Goal: Task Accomplishment & Management: Manage account settings

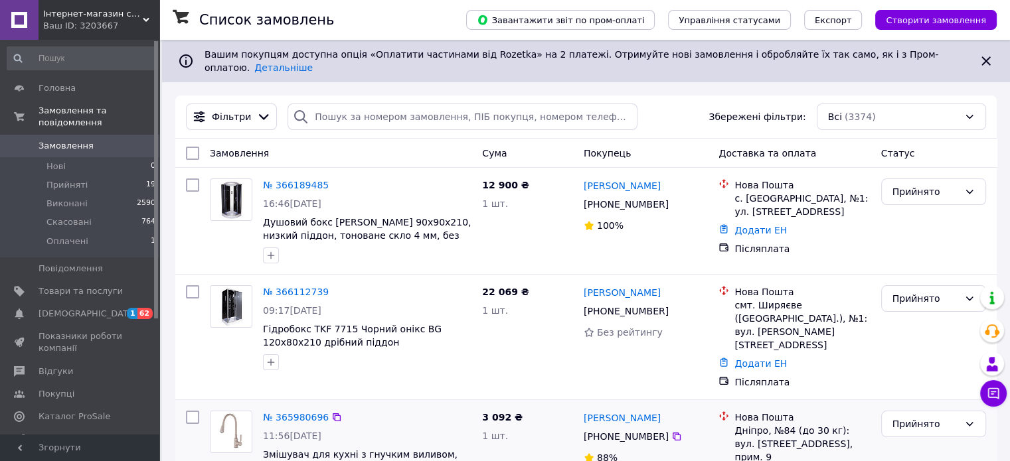
scroll to position [66, 0]
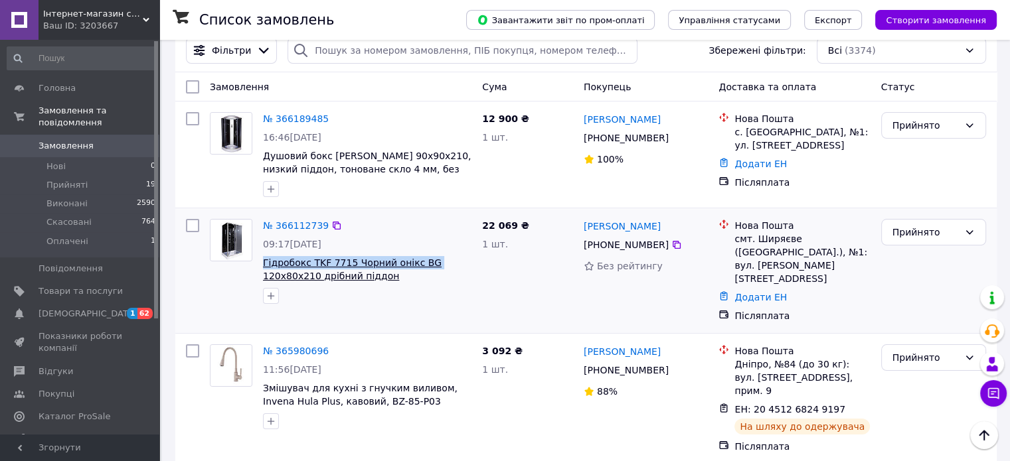
drag, startPoint x: 258, startPoint y: 254, endPoint x: 422, endPoint y: 253, distance: 164.0
click at [422, 253] on div "№ 366112739 09:17[DATE] Гідробокс TKF 7715 Чорний онікс BG 120х80х210 дрібний п…" at bounding box center [367, 262] width 219 height 96
copy span "Гідробокс TKF 7715 Чорний онікс BG"
click at [71, 285] on span "Товари та послуги" at bounding box center [81, 291] width 84 height 12
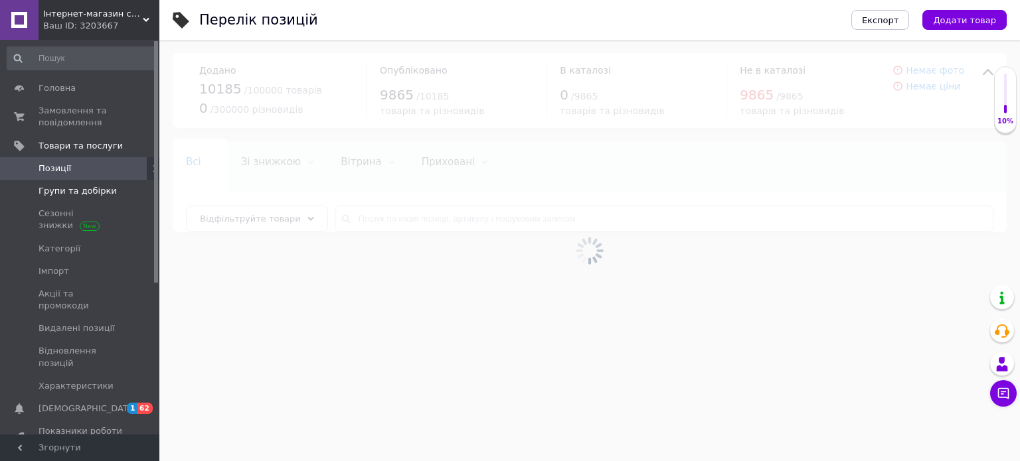
click at [66, 191] on span "Групи та добірки" at bounding box center [78, 191] width 78 height 12
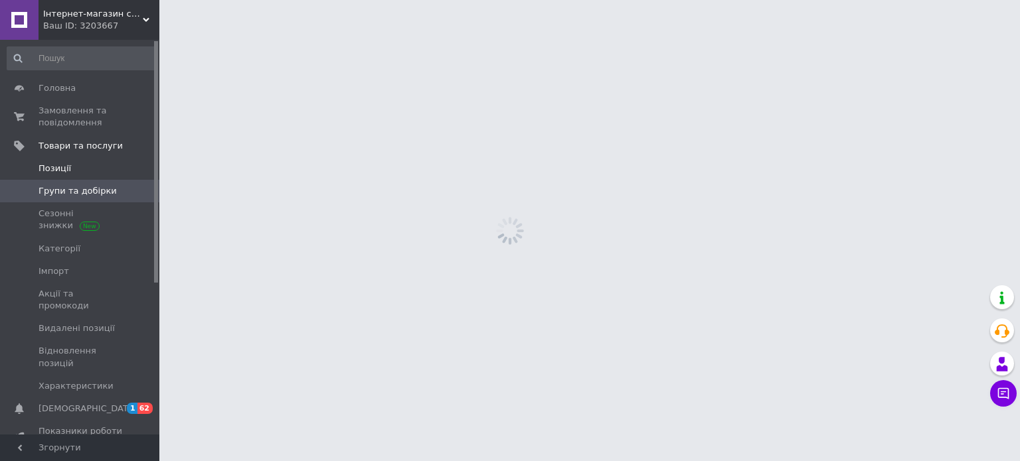
click at [67, 167] on span "Позиції" at bounding box center [55, 169] width 33 height 12
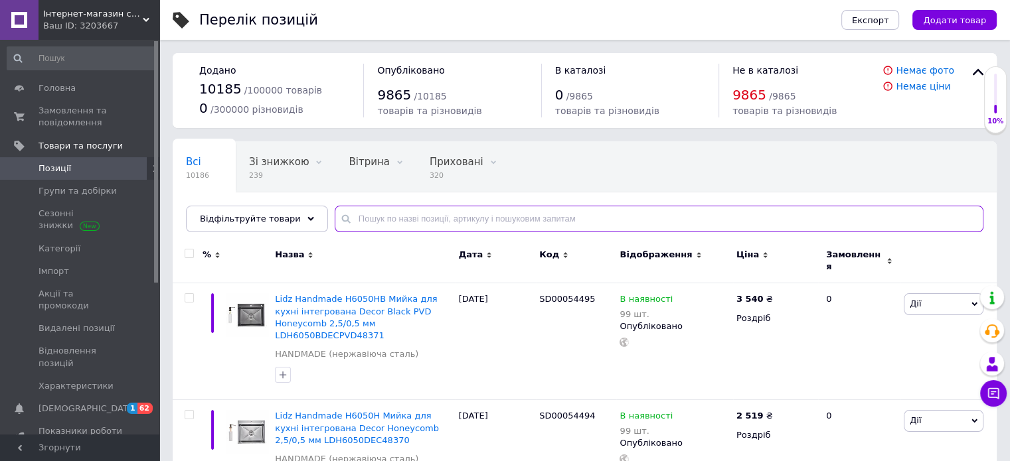
drag, startPoint x: 431, startPoint y: 214, endPoint x: 386, endPoint y: 221, distance: 45.7
click at [430, 214] on input "text" at bounding box center [659, 219] width 649 height 27
type input "7715"
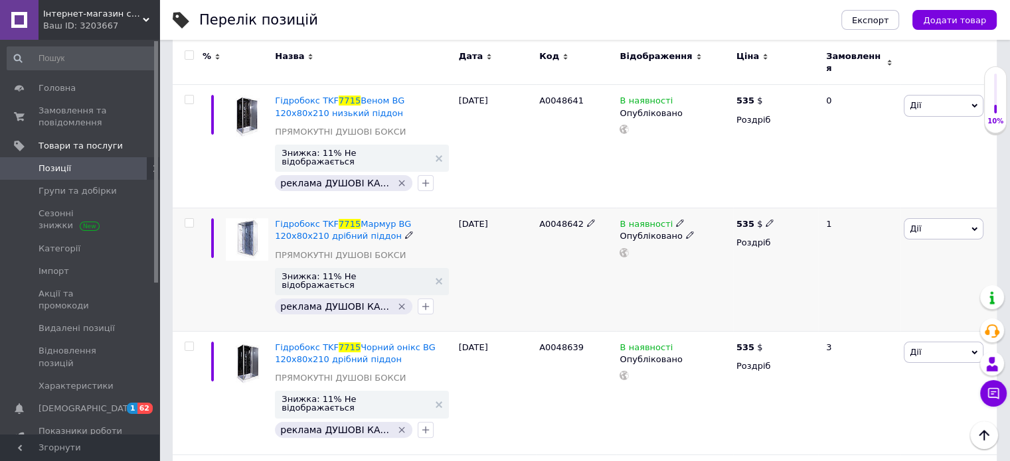
scroll to position [48, 0]
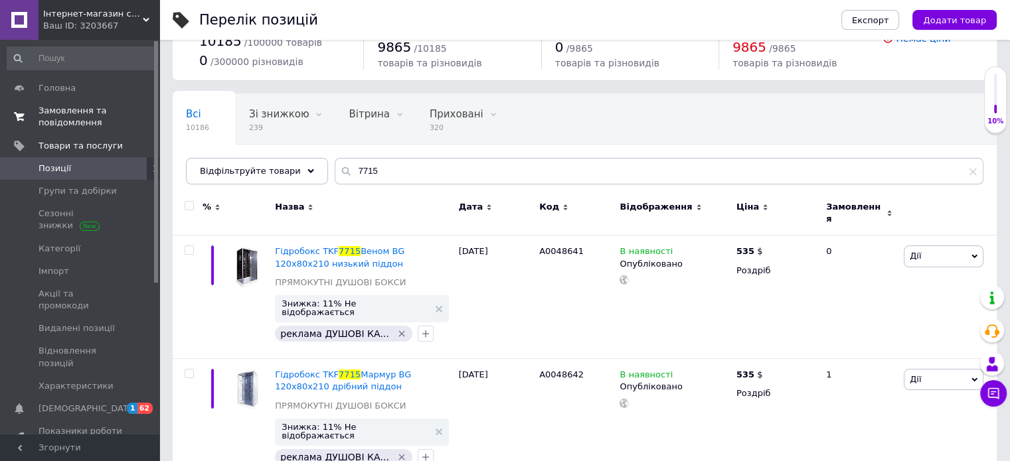
click at [76, 113] on span "Замовлення та повідомлення" at bounding box center [81, 117] width 84 height 24
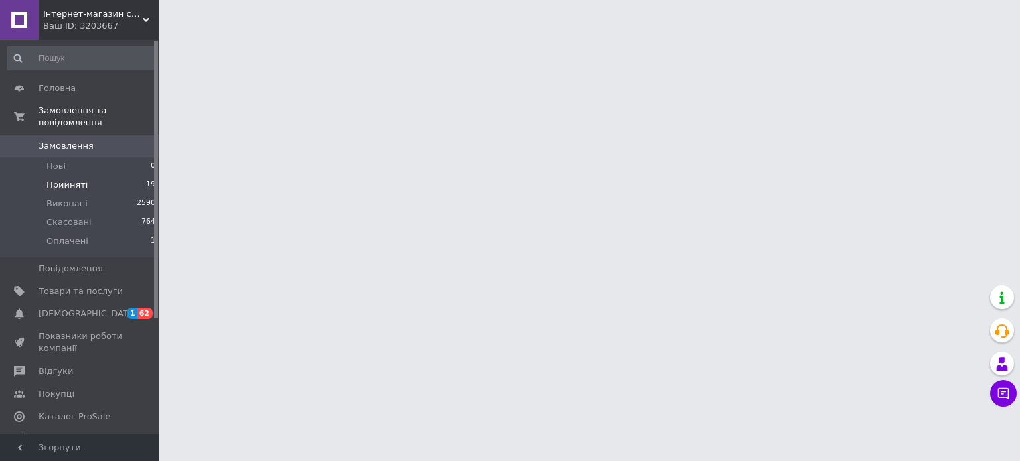
click at [74, 179] on span "Прийняті" at bounding box center [66, 185] width 41 height 12
click at [62, 179] on span "Прийняті" at bounding box center [66, 185] width 41 height 12
click at [65, 179] on span "Прийняті" at bounding box center [66, 185] width 41 height 12
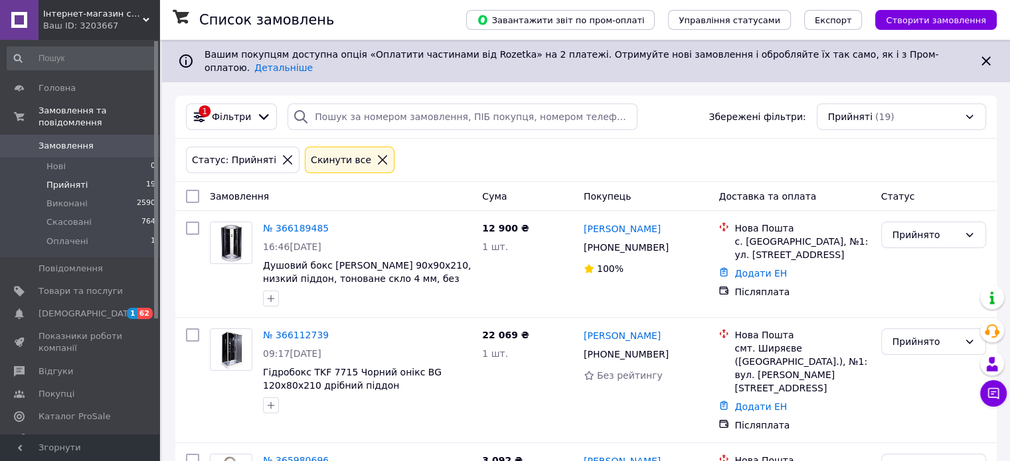
click at [72, 179] on span "Прийняті" at bounding box center [66, 185] width 41 height 12
click at [672, 349] on icon at bounding box center [676, 354] width 11 height 11
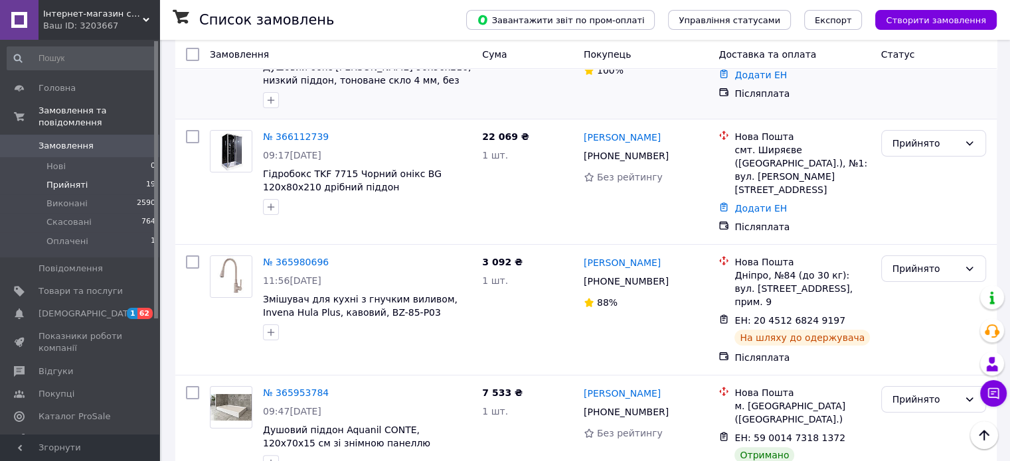
scroll to position [199, 0]
click at [903, 392] on div "Прийнято" at bounding box center [925, 399] width 66 height 15
click at [905, 380] on li "Виконано" at bounding box center [933, 386] width 104 height 24
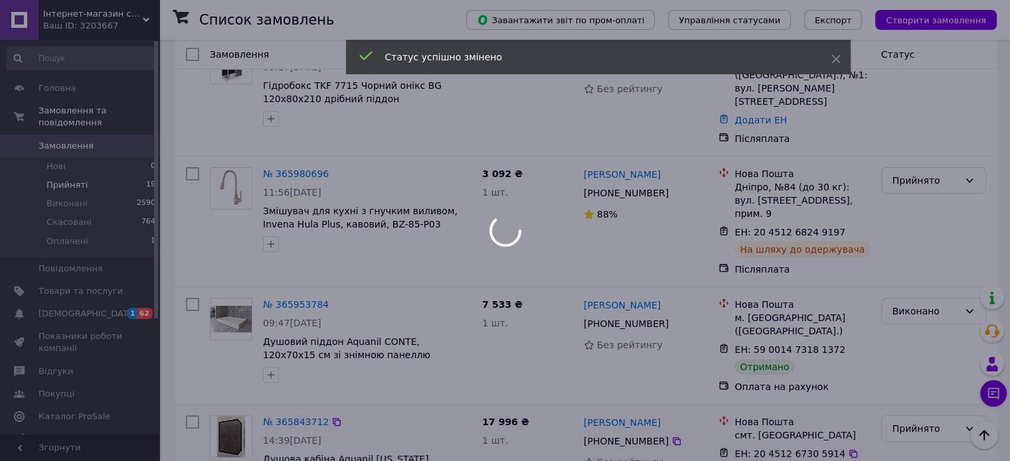
scroll to position [398, 0]
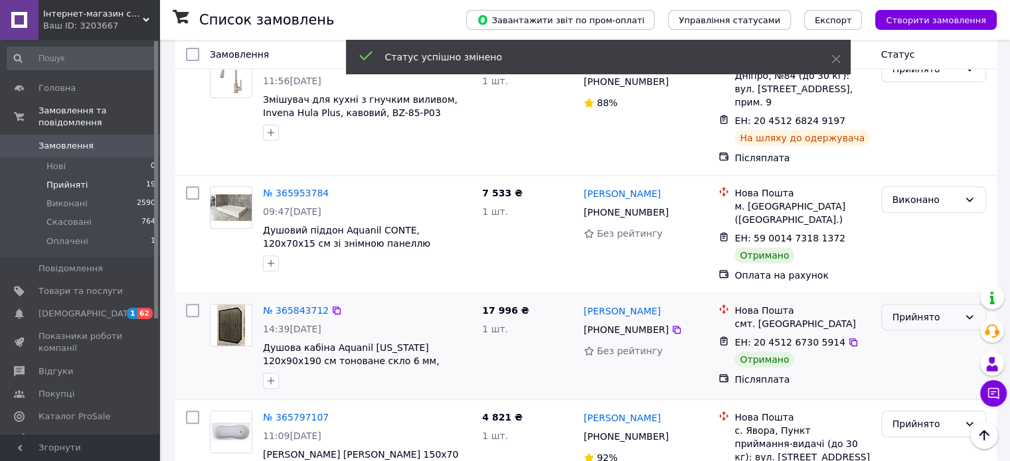
click at [924, 310] on div "Прийнято" at bounding box center [925, 317] width 66 height 15
click at [913, 301] on li "Виконано" at bounding box center [933, 293] width 104 height 24
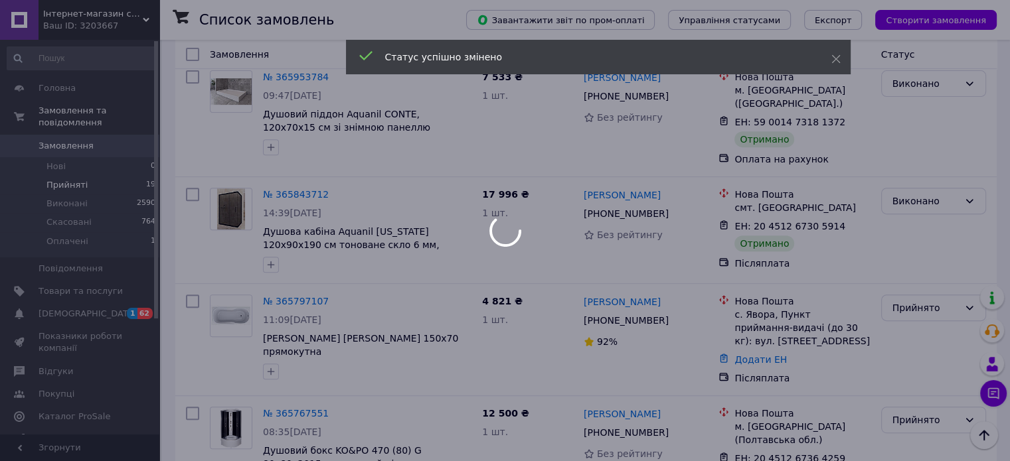
scroll to position [597, 0]
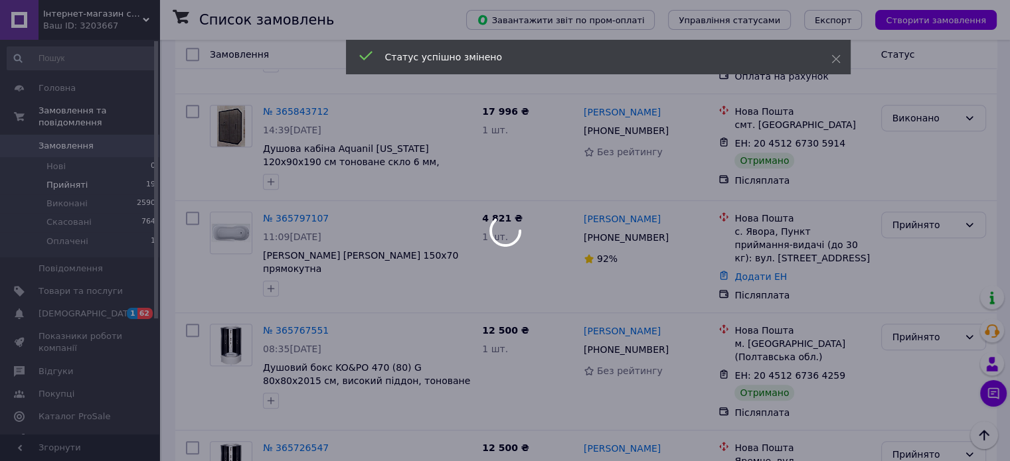
click at [920, 290] on div at bounding box center [505, 230] width 1010 height 461
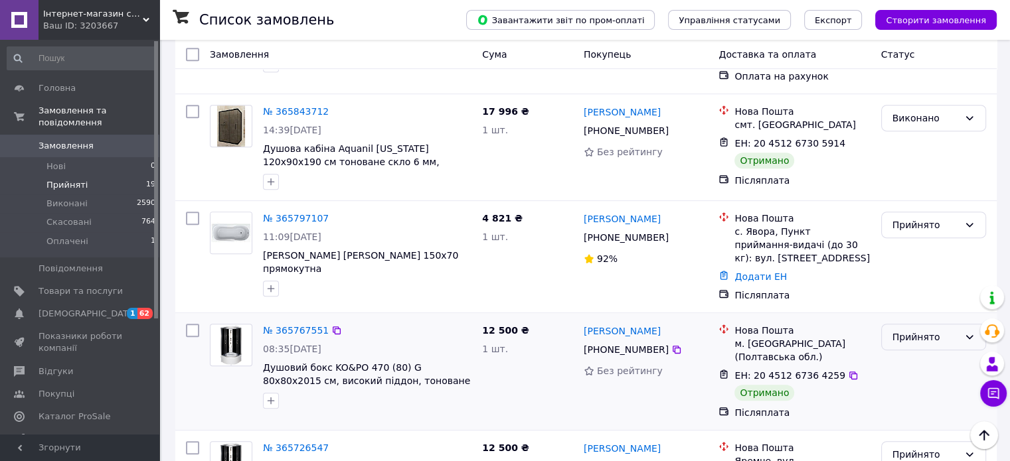
click at [907, 324] on div "Прийнято" at bounding box center [933, 337] width 105 height 27
click at [910, 307] on li "Виконано" at bounding box center [933, 313] width 104 height 24
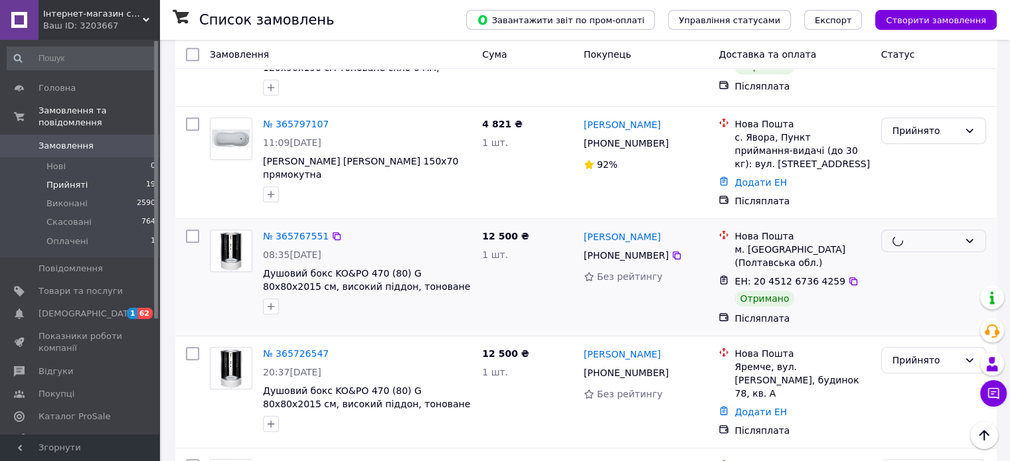
scroll to position [797, 0]
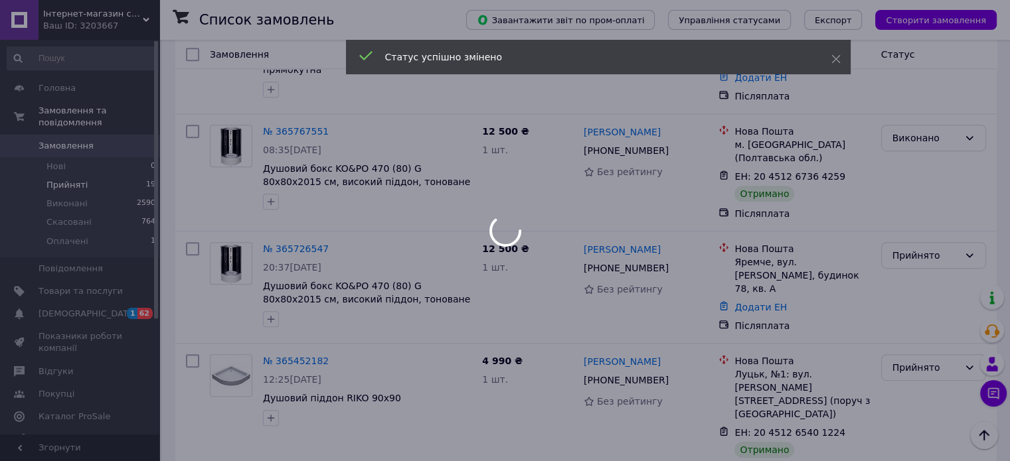
click at [915, 302] on div at bounding box center [505, 230] width 1010 height 461
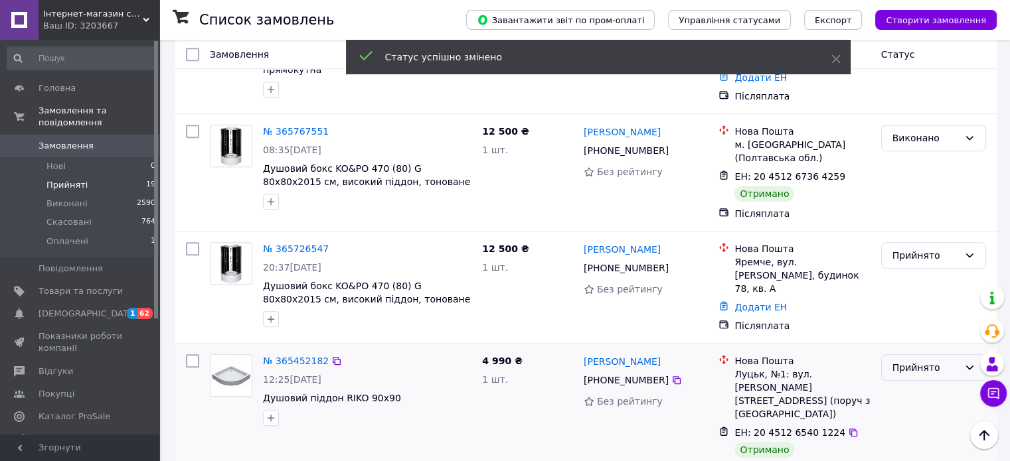
click at [917, 360] on div "Прийнято" at bounding box center [925, 367] width 66 height 15
click at [918, 325] on li "Виконано" at bounding box center [933, 329] width 104 height 24
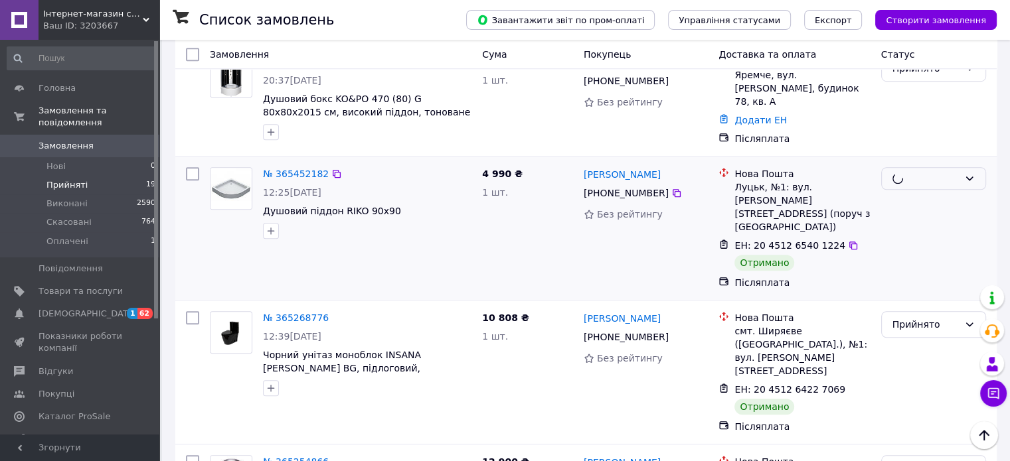
scroll to position [996, 0]
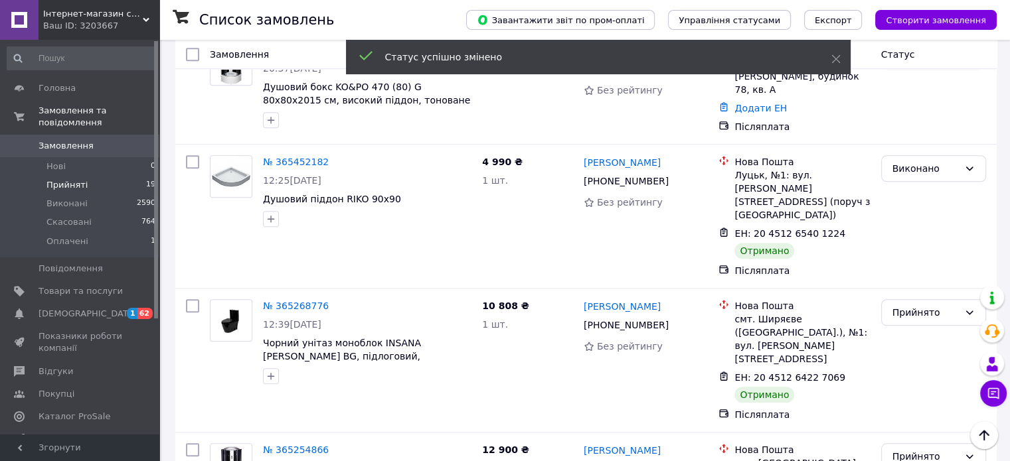
click at [918, 305] on div "Прийнято" at bounding box center [925, 312] width 66 height 15
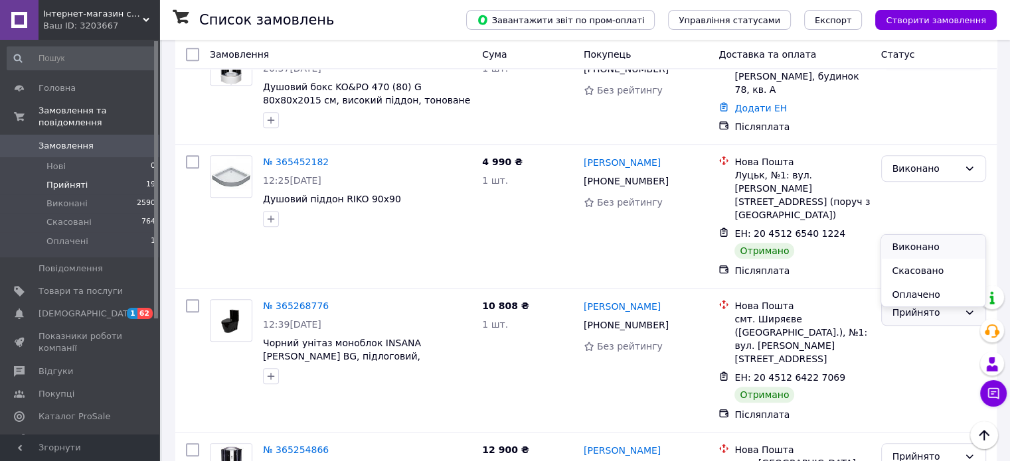
click at [919, 246] on li "Виконано" at bounding box center [933, 247] width 104 height 24
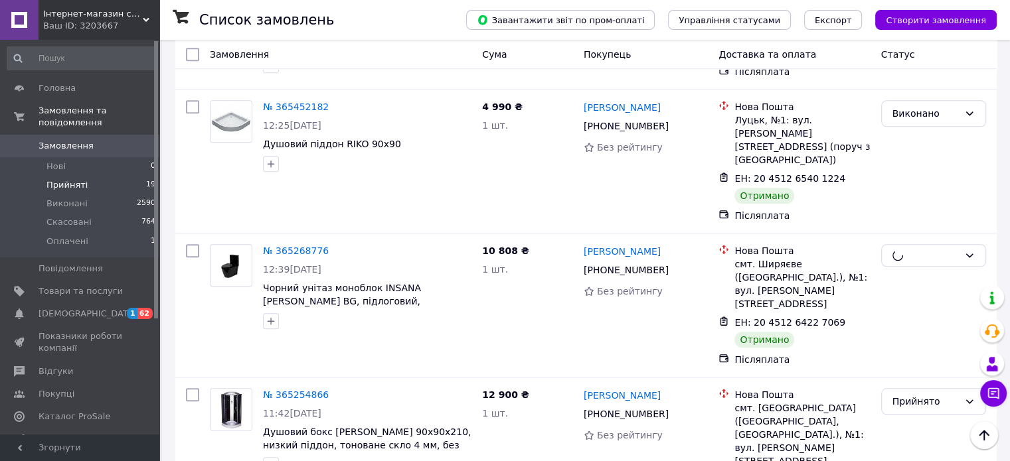
scroll to position [1129, 0]
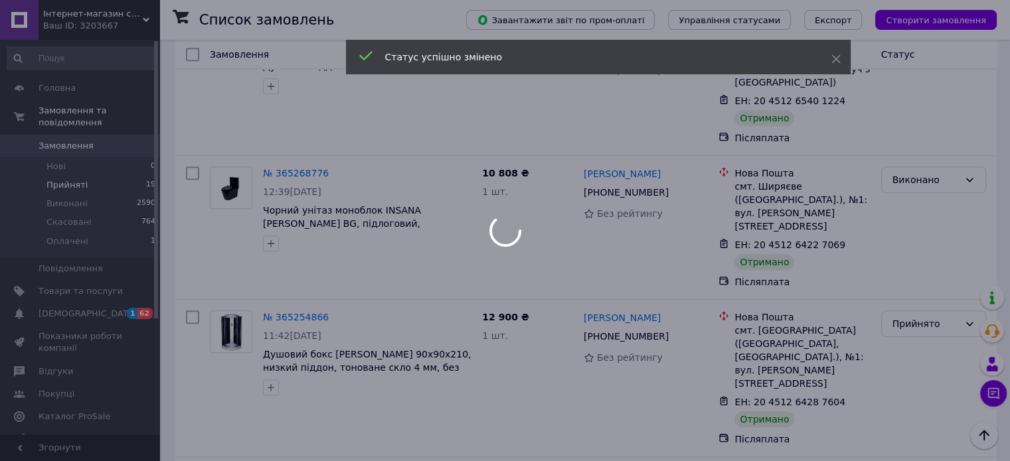
click at [927, 206] on div at bounding box center [505, 230] width 1010 height 461
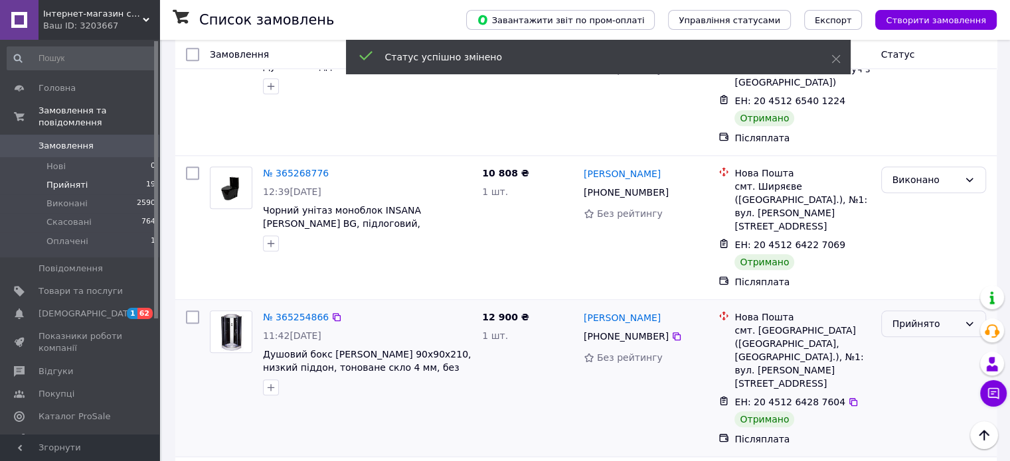
drag, startPoint x: 929, startPoint y: 201, endPoint x: 929, endPoint y: 213, distance: 11.9
click at [929, 317] on div "Прийнято" at bounding box center [925, 324] width 66 height 15
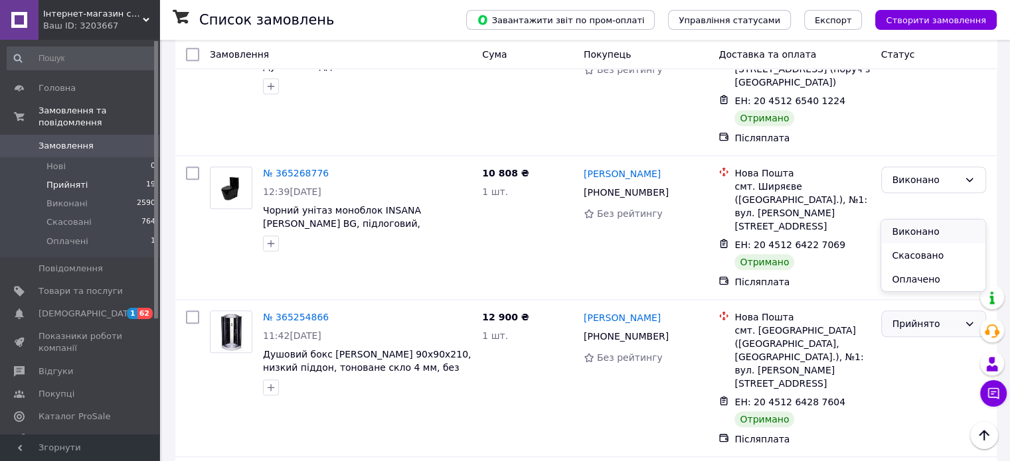
click at [931, 230] on li "Виконано" at bounding box center [933, 232] width 104 height 24
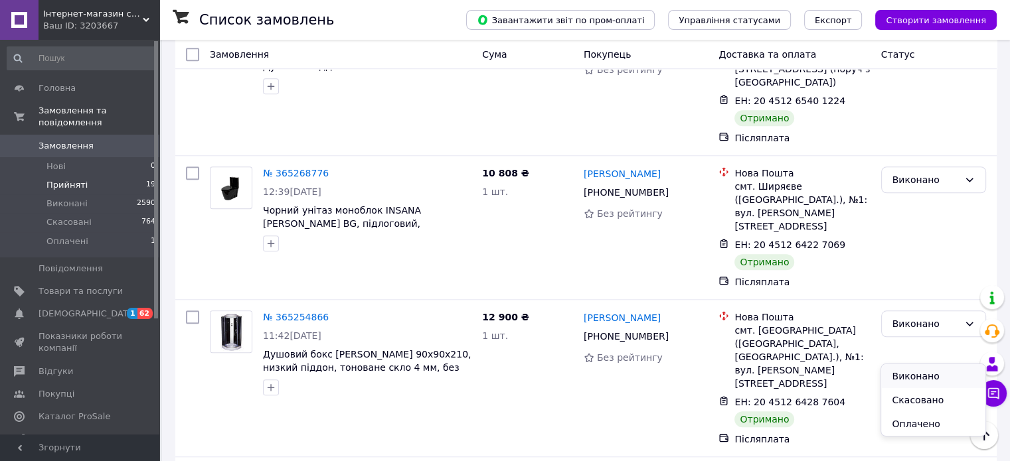
click at [907, 376] on li "Виконано" at bounding box center [933, 376] width 104 height 24
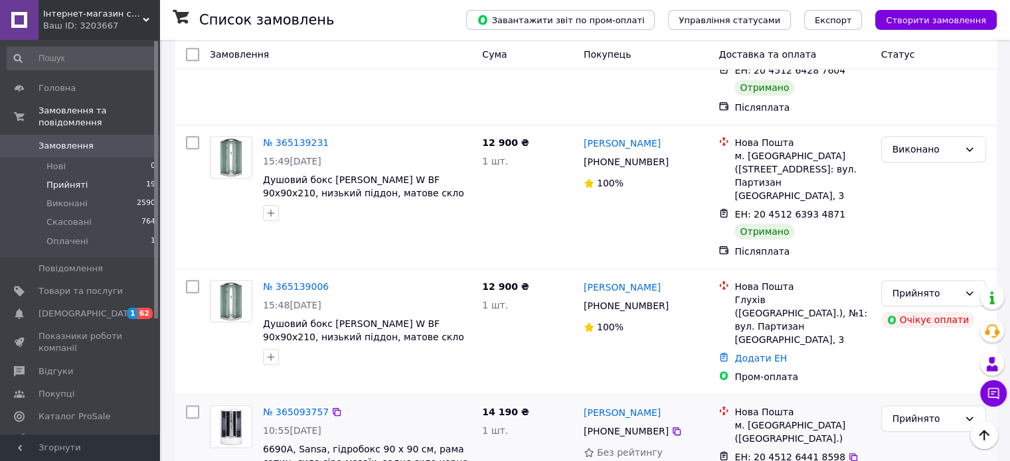
scroll to position [1527, 0]
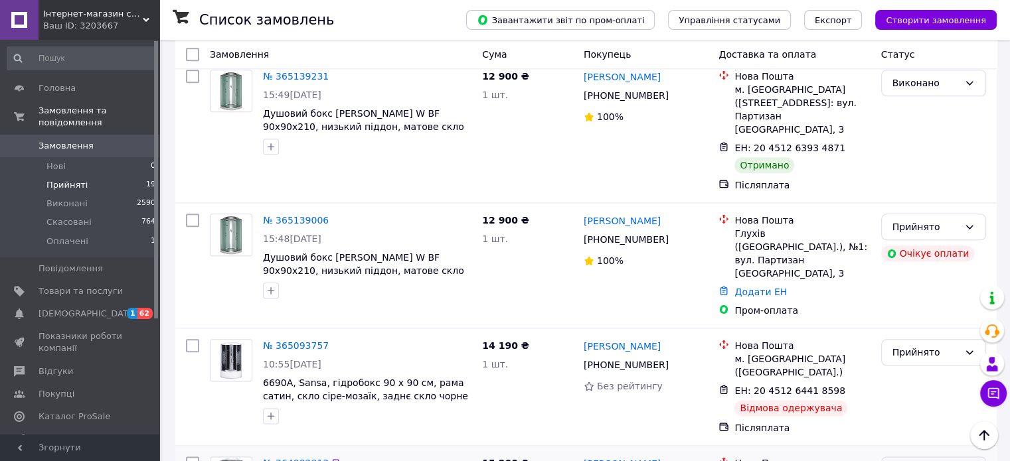
click at [921, 461] on div "Прийнято" at bounding box center [925, 470] width 66 height 15
drag, startPoint x: 923, startPoint y: 322, endPoint x: 923, endPoint y: 311, distance: 10.6
click at [923, 311] on ul "[PERSON_NAME] Оплачено" at bounding box center [933, 334] width 104 height 72
click at [912, 309] on li "Виконано" at bounding box center [933, 310] width 104 height 24
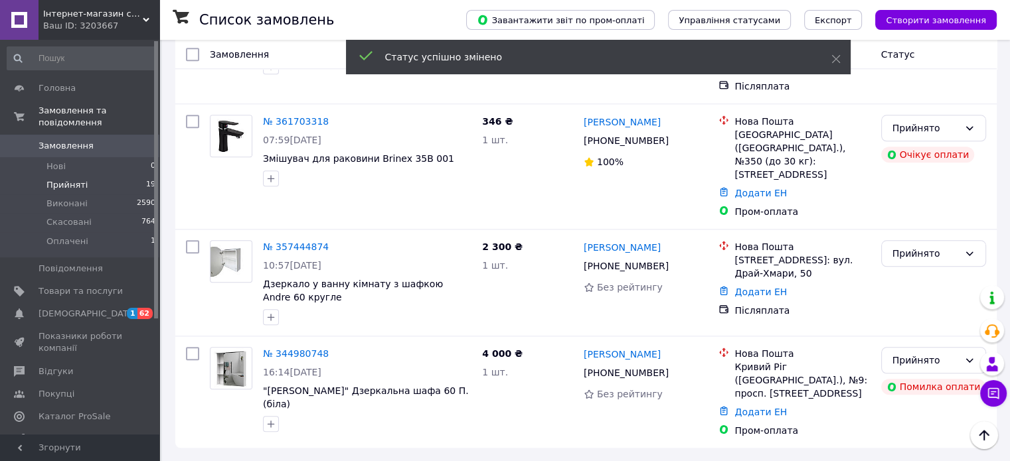
scroll to position [1025, 0]
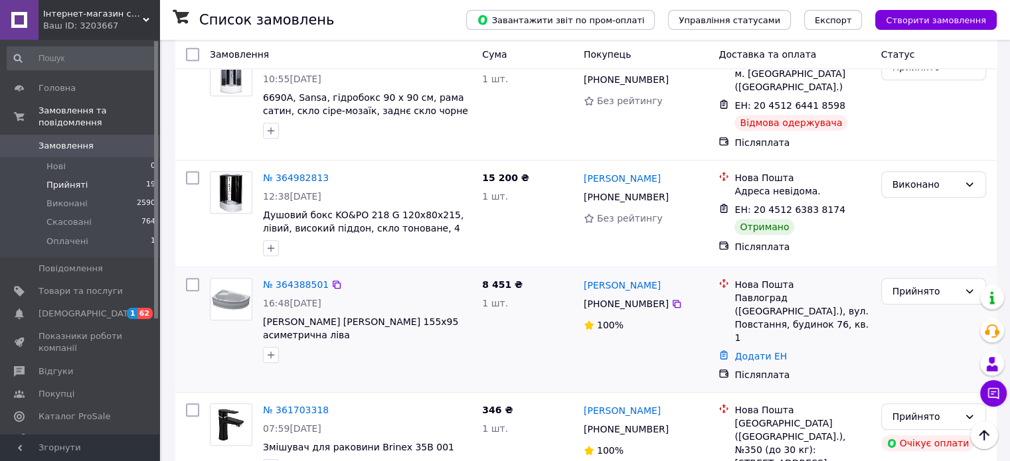
drag, startPoint x: 903, startPoint y: 187, endPoint x: 905, endPoint y: 203, distance: 16.1
click at [903, 284] on div "Прийнято" at bounding box center [925, 291] width 66 height 15
click at [907, 216] on li "Виконано" at bounding box center [933, 217] width 104 height 24
drag, startPoint x: 905, startPoint y: 203, endPoint x: 907, endPoint y: 216, distance: 13.4
click at [907, 273] on div at bounding box center [934, 330] width 116 height 114
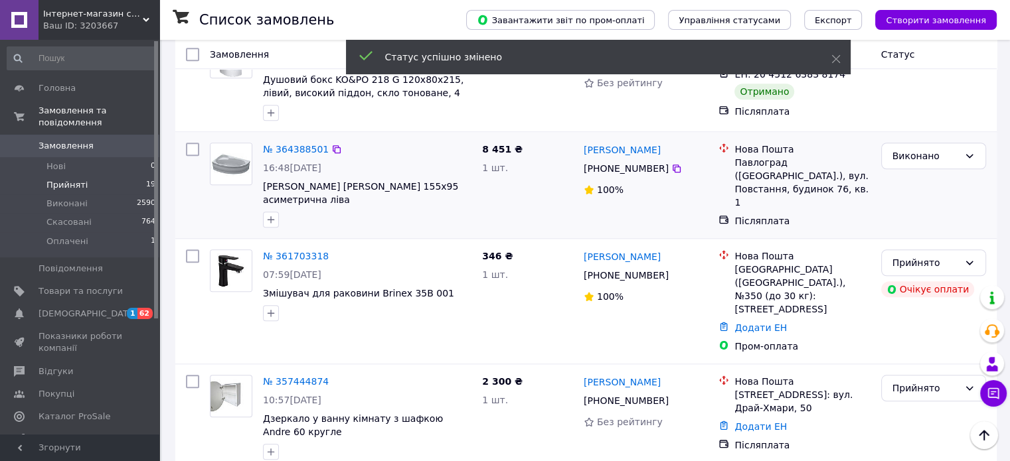
scroll to position [1166, 0]
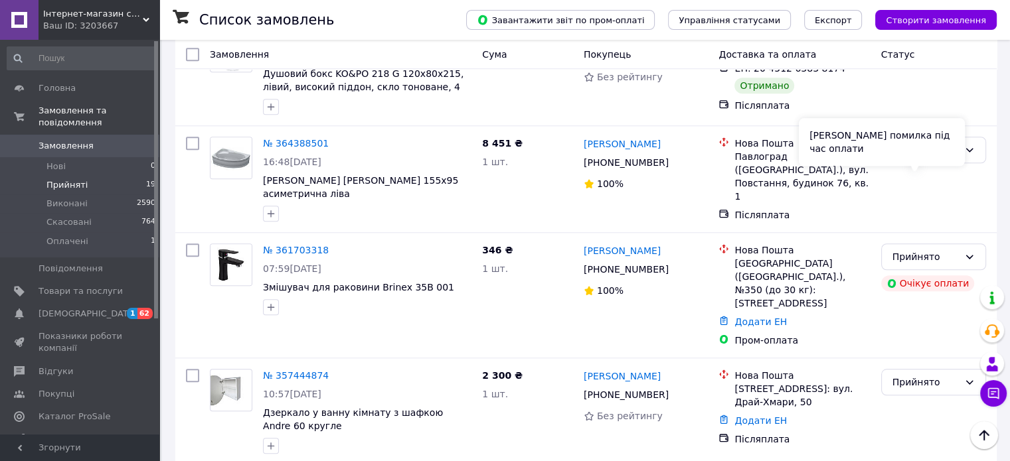
drag, startPoint x: 926, startPoint y: 156, endPoint x: 927, endPoint y: 181, distance: 24.6
click at [925, 156] on div "[PERSON_NAME] помилка під час оплати" at bounding box center [882, 142] width 166 height 48
click at [929, 375] on div "Прийнято" at bounding box center [925, 382] width 66 height 15
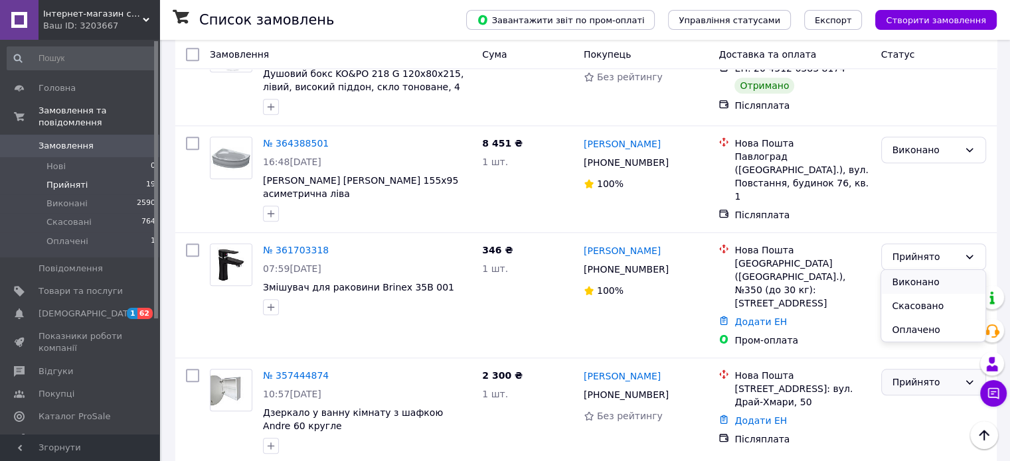
click at [929, 273] on li "Виконано" at bounding box center [933, 282] width 104 height 24
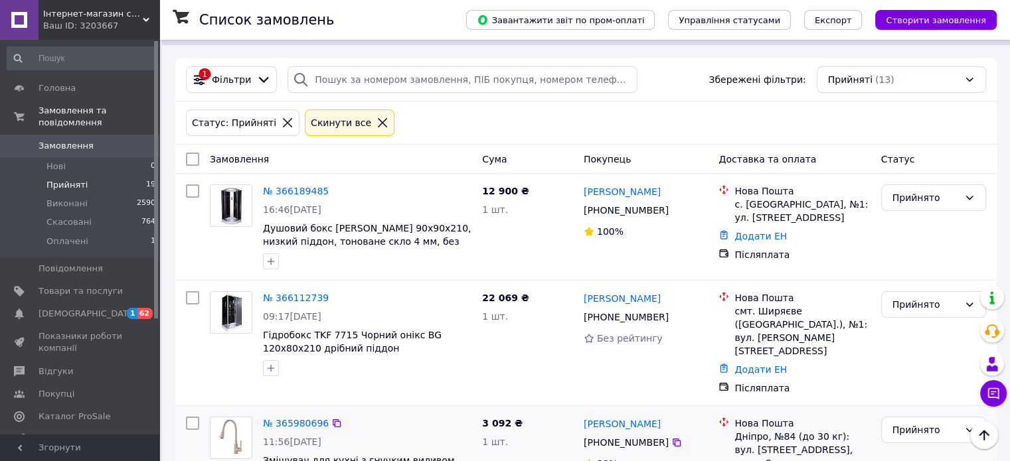
scroll to position [0, 0]
